Goal: Task Accomplishment & Management: Use online tool/utility

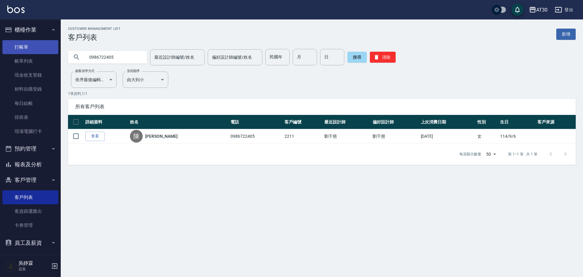
click at [32, 49] on link "打帳單" at bounding box center [30, 47] width 56 height 14
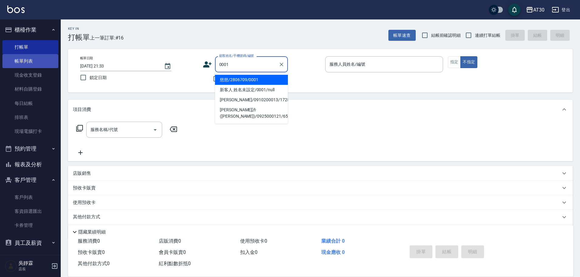
type input "慈慈/2806709/0001"
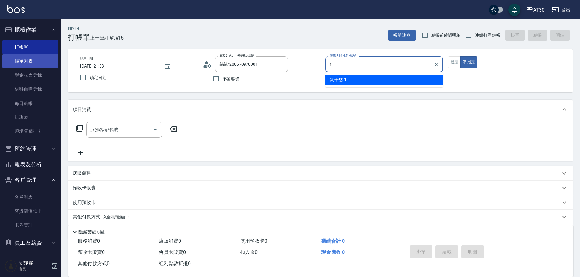
type input "[PERSON_NAME]1"
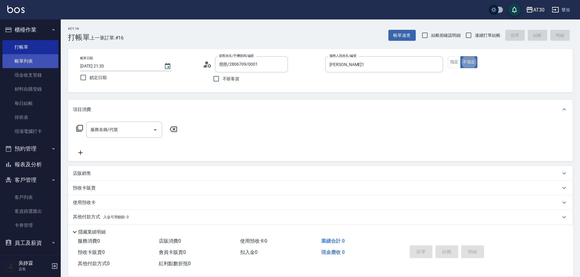
type button "false"
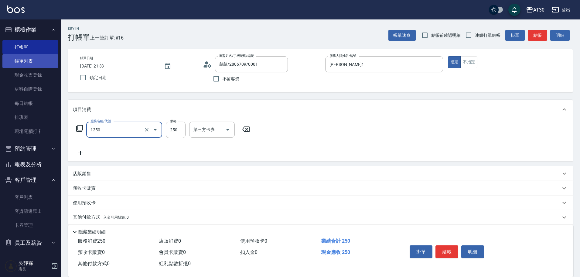
type input "洗髮250(1250)"
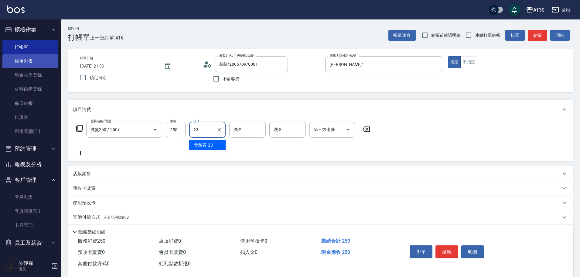
type input "曾駿育-23"
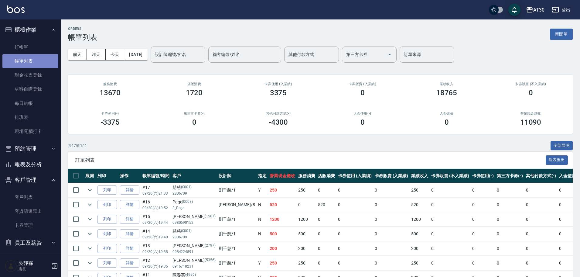
click at [36, 54] on link "帳單列表" at bounding box center [30, 61] width 56 height 14
click at [32, 48] on link "打帳單" at bounding box center [30, 47] width 56 height 14
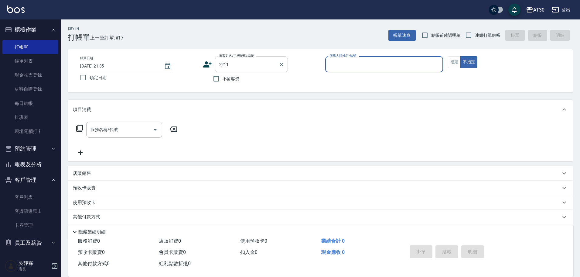
type input "陳恬偊/0986722405/2211"
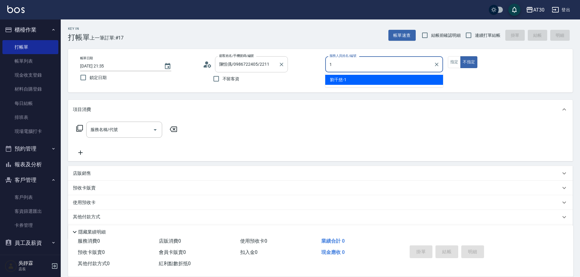
type input "[PERSON_NAME]1"
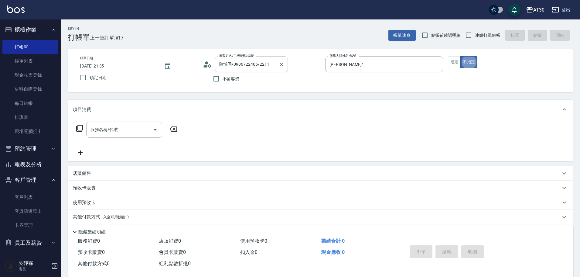
type button "false"
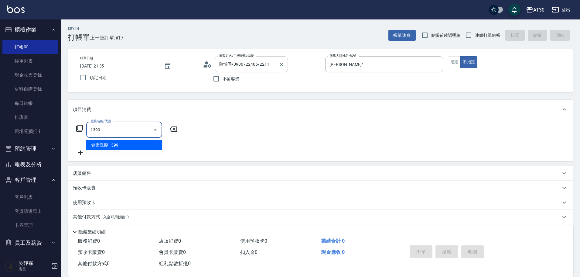
type input "健康洗髮(1399)"
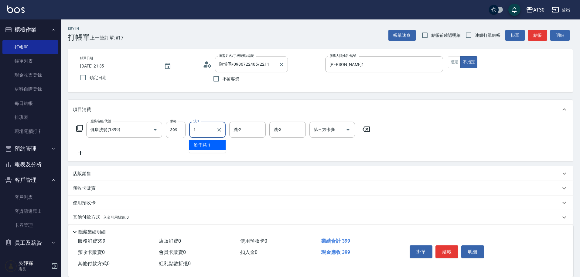
type input "[PERSON_NAME]1"
click at [449, 251] on button "結帳" at bounding box center [447, 251] width 23 height 13
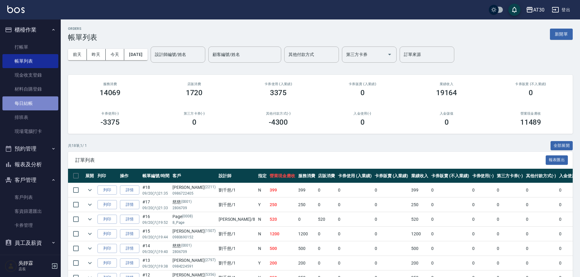
click at [31, 103] on link "每日結帳" at bounding box center [30, 103] width 56 height 14
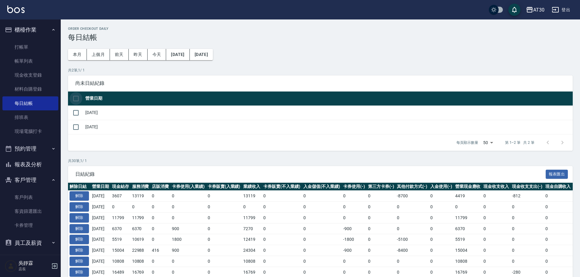
click at [71, 95] on input "checkbox" at bounding box center [76, 98] width 13 height 13
checkbox input "true"
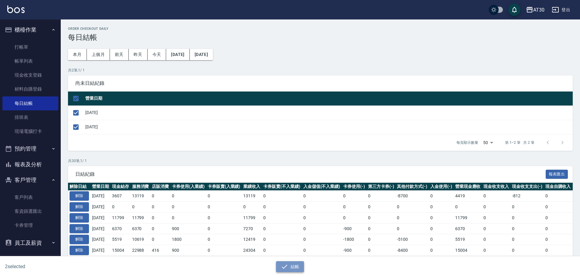
click at [286, 266] on icon "button" at bounding box center [284, 266] width 7 height 7
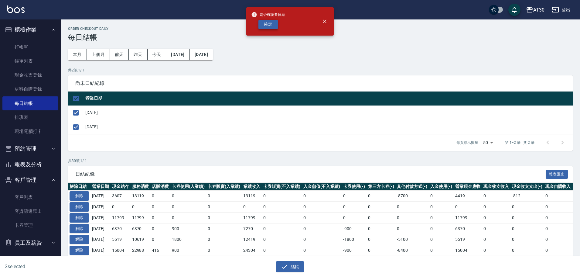
click at [272, 23] on button "確定" at bounding box center [268, 24] width 19 height 9
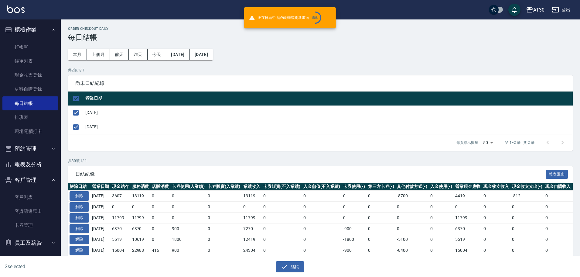
checkbox input "false"
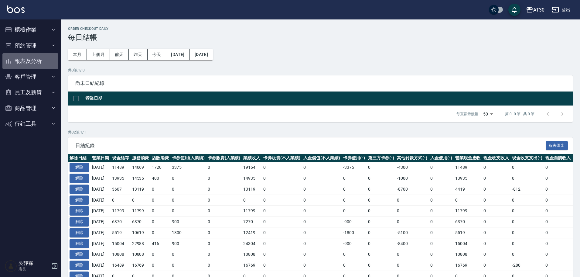
click at [36, 65] on button "報表及分析" at bounding box center [30, 61] width 56 height 16
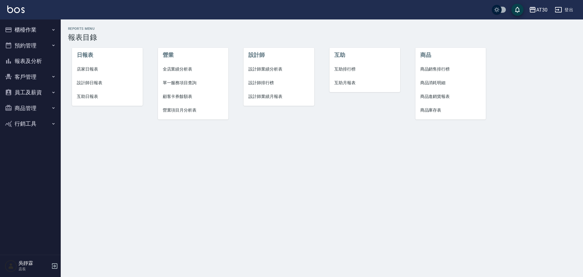
click at [88, 70] on span "店家日報表" at bounding box center [107, 69] width 61 height 6
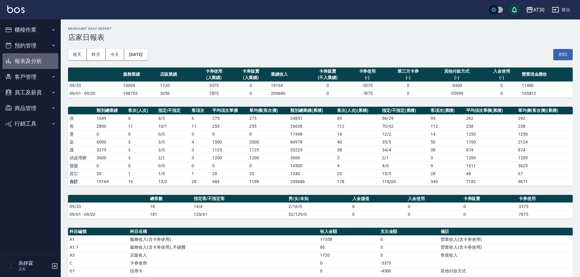
click at [27, 56] on button "報表及分析" at bounding box center [30, 61] width 56 height 16
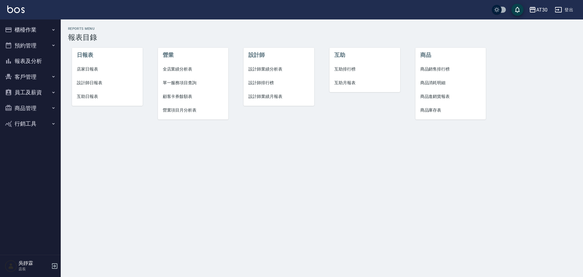
click at [268, 83] on span "設計師排行榜" at bounding box center [279, 83] width 61 height 6
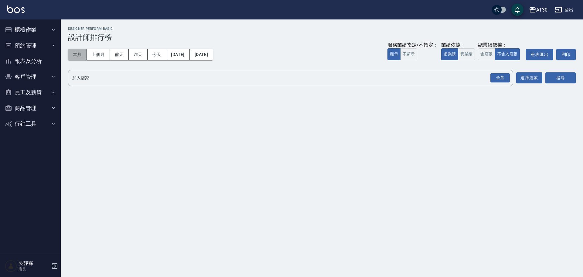
click at [75, 54] on button "本月" at bounding box center [77, 54] width 19 height 11
click at [504, 75] on div "全選" at bounding box center [500, 77] width 19 height 9
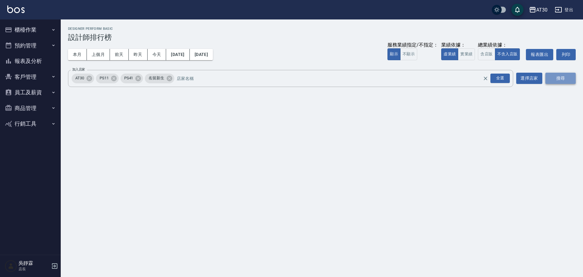
click at [561, 79] on button "搜尋" at bounding box center [561, 78] width 30 height 11
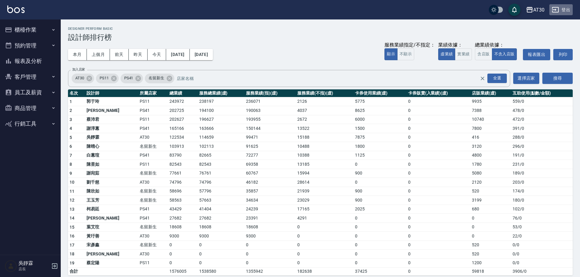
click at [560, 10] on button "登出" at bounding box center [561, 9] width 23 height 11
